Goal: Task Accomplishment & Management: Use online tool/utility

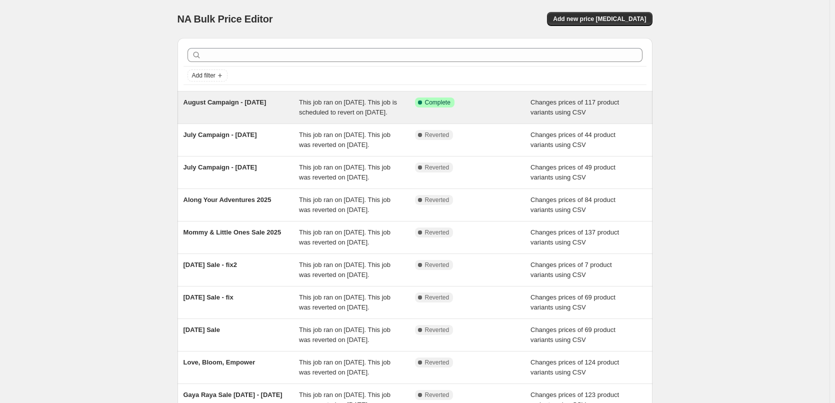
click at [335, 118] on div "This job ran on [DATE]. This job is scheduled to revert on [DATE]." at bounding box center [357, 108] width 116 height 20
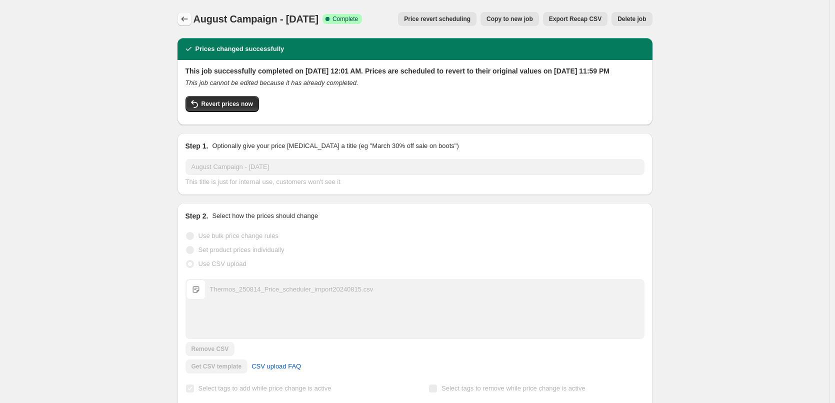
click at [190, 18] on icon "Price change jobs" at bounding box center [185, 19] width 10 height 10
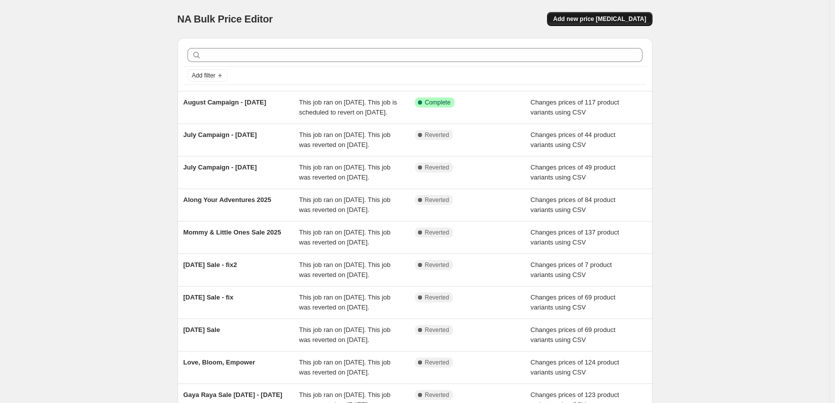
click at [587, 18] on span "Add new price [MEDICAL_DATA]" at bounding box center [599, 19] width 93 height 8
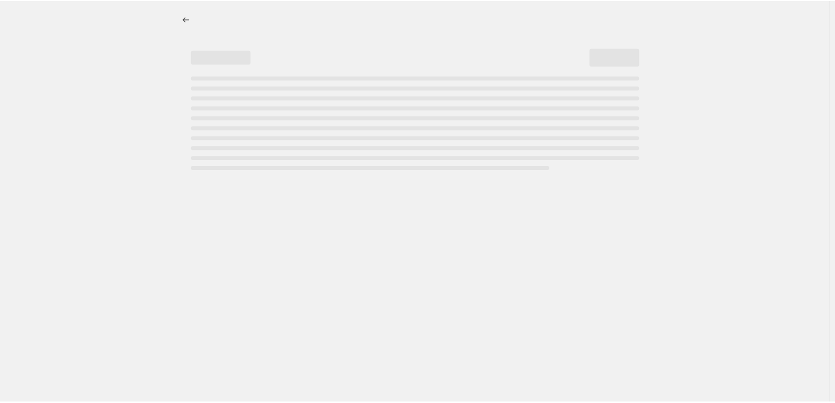
select select "percentage"
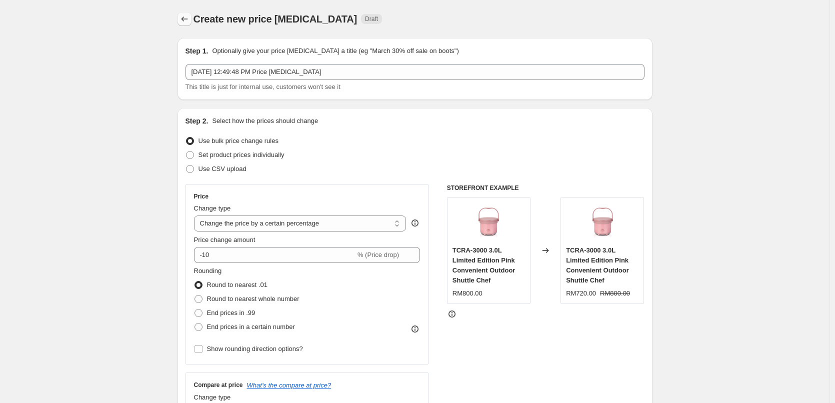
click at [188, 23] on icon "Price change jobs" at bounding box center [185, 19] width 10 height 10
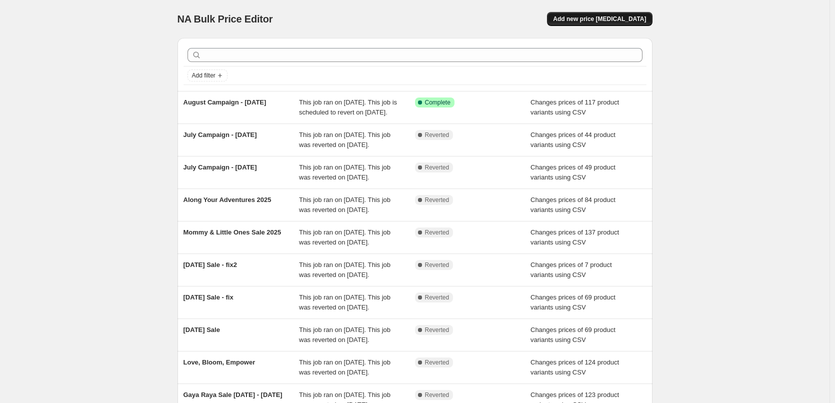
click at [599, 19] on span "Add new price [MEDICAL_DATA]" at bounding box center [599, 19] width 93 height 8
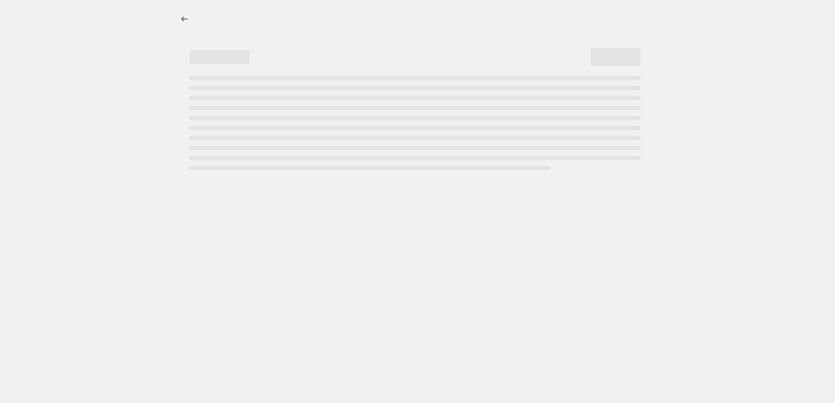
select select "percentage"
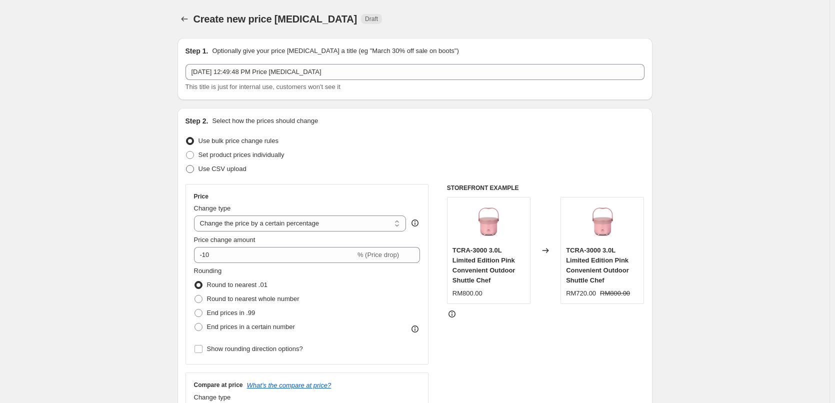
click at [214, 173] on span "Use CSV upload" at bounding box center [223, 169] width 48 height 10
click at [187, 166] on input "Use CSV upload" at bounding box center [186, 165] width 1 height 1
radio input "true"
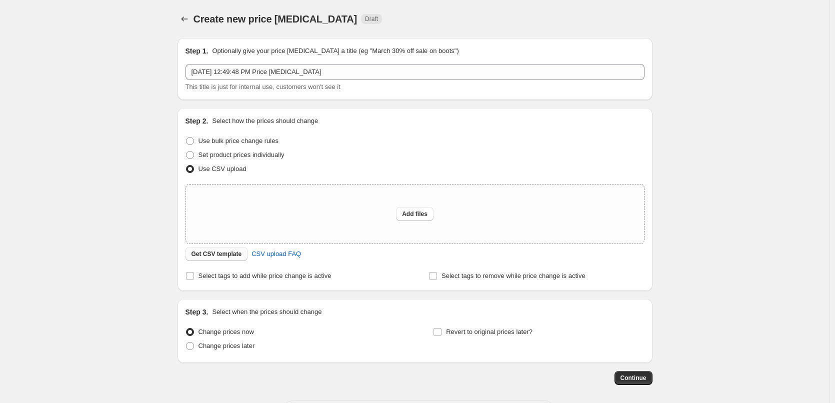
click at [223, 256] on span "Get CSV template" at bounding box center [217, 254] width 51 height 8
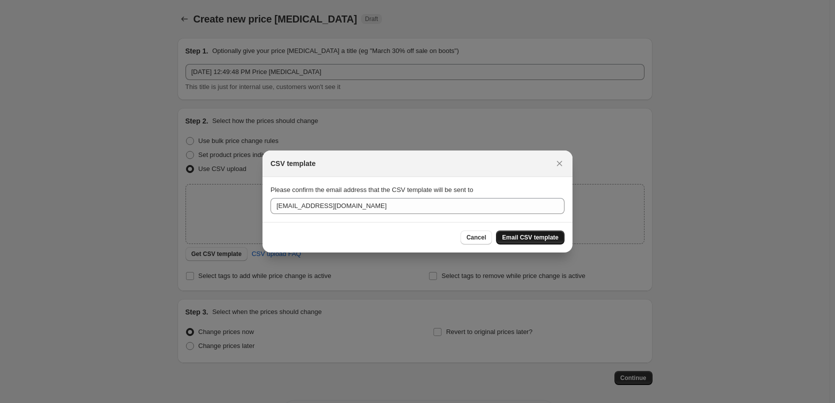
click at [512, 236] on span "Email CSV template" at bounding box center [530, 238] width 57 height 8
